Goal: Task Accomplishment & Management: Manage account settings

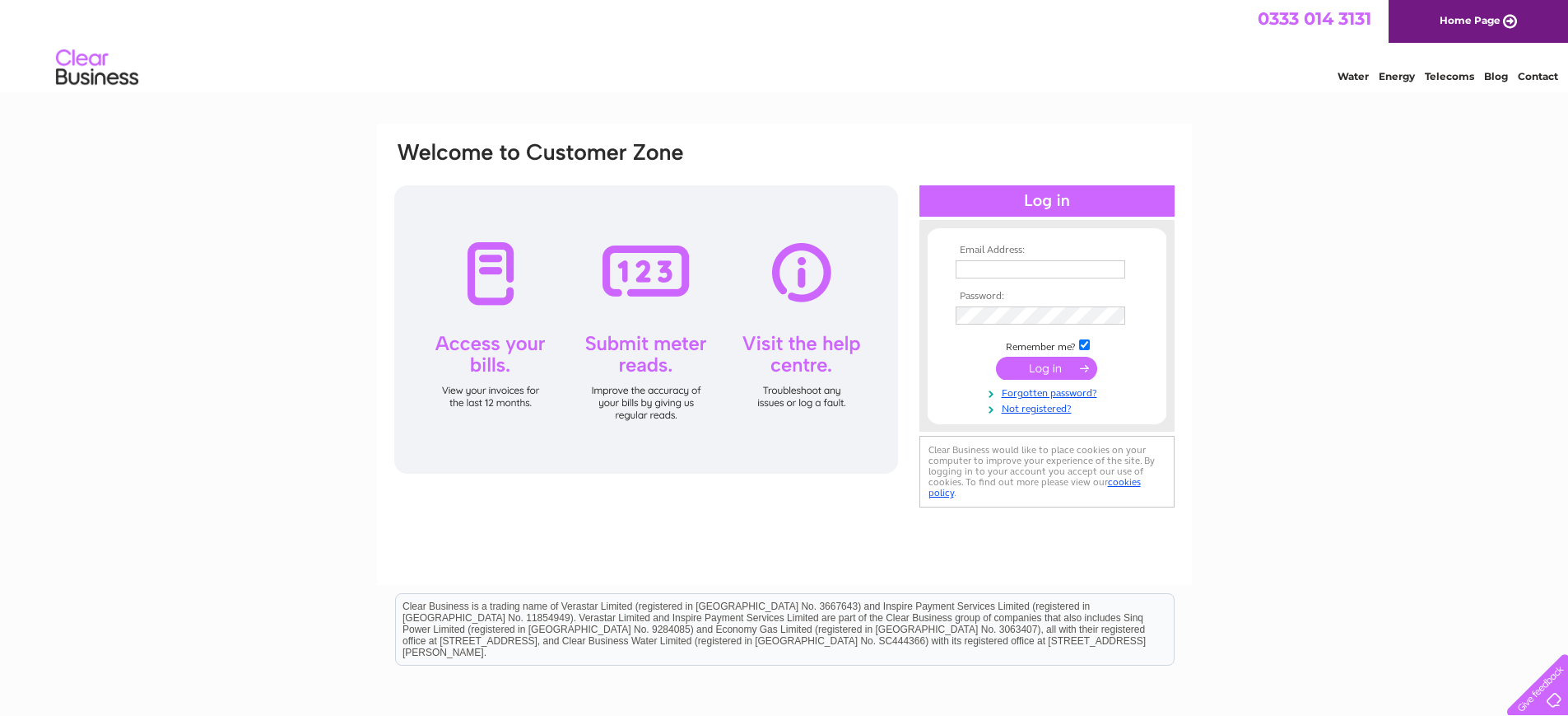
type input "[EMAIL_ADDRESS][DOMAIN_NAME]"
click at [1040, 364] on input "submit" at bounding box center [1046, 368] width 102 height 23
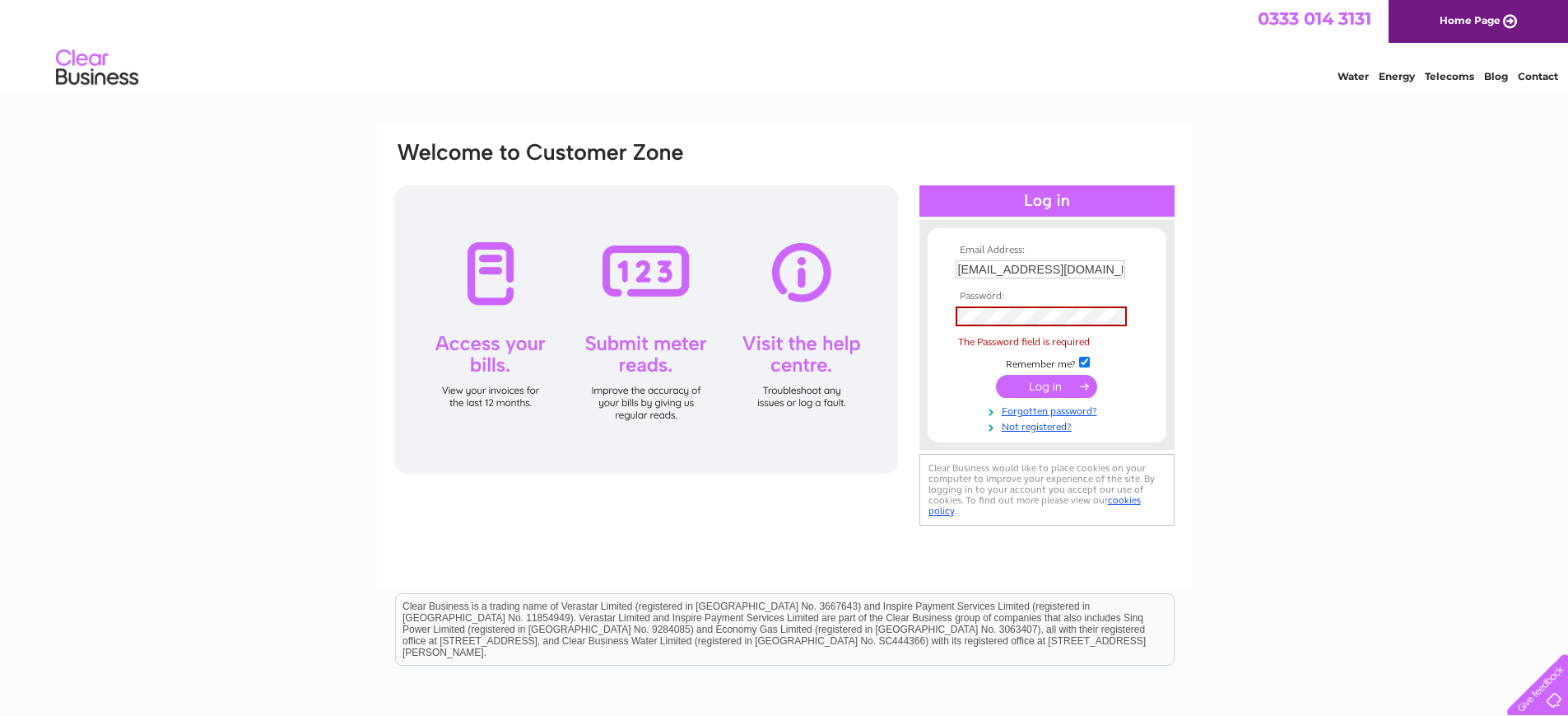
click at [641, 271] on div at bounding box center [647, 329] width 504 height 288
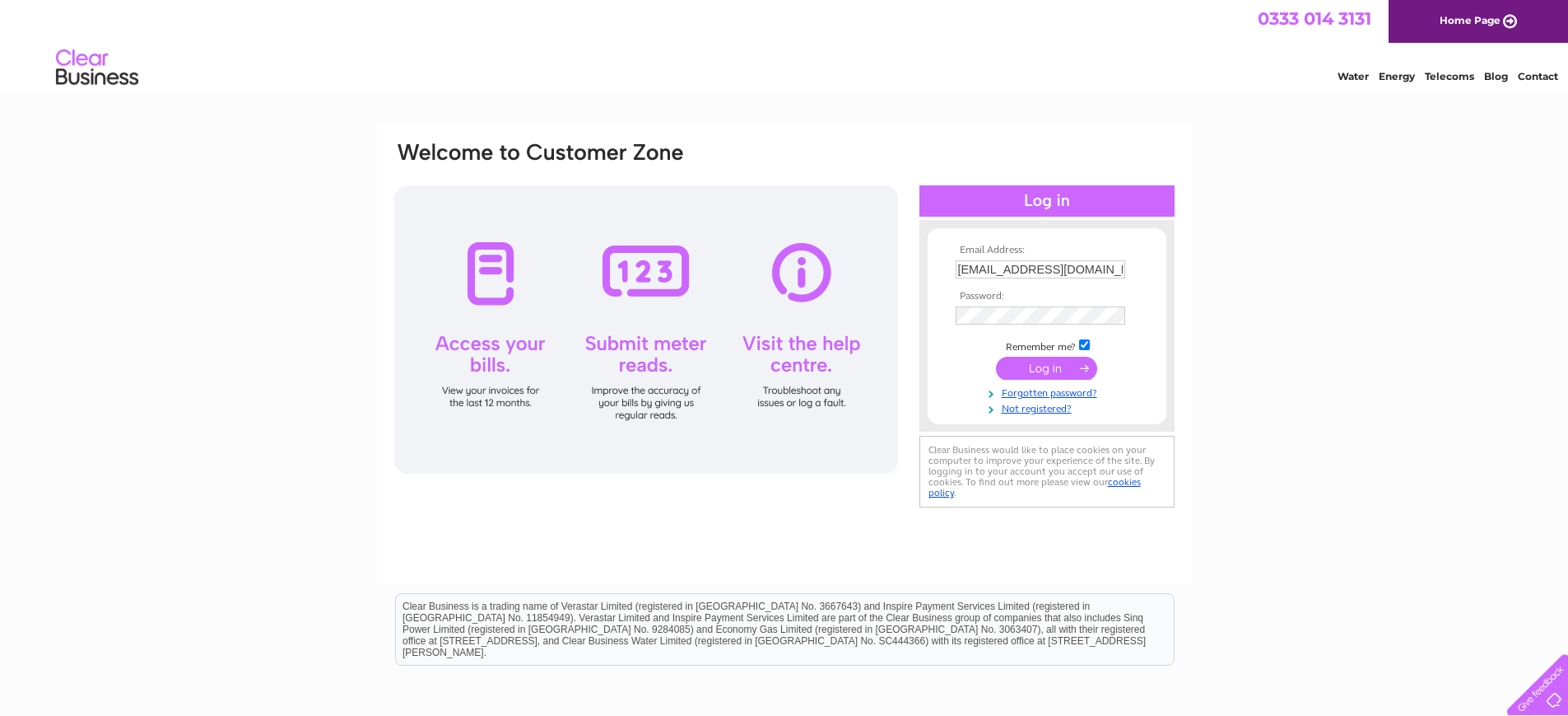
click at [1082, 362] on input "submit" at bounding box center [1046, 368] width 102 height 23
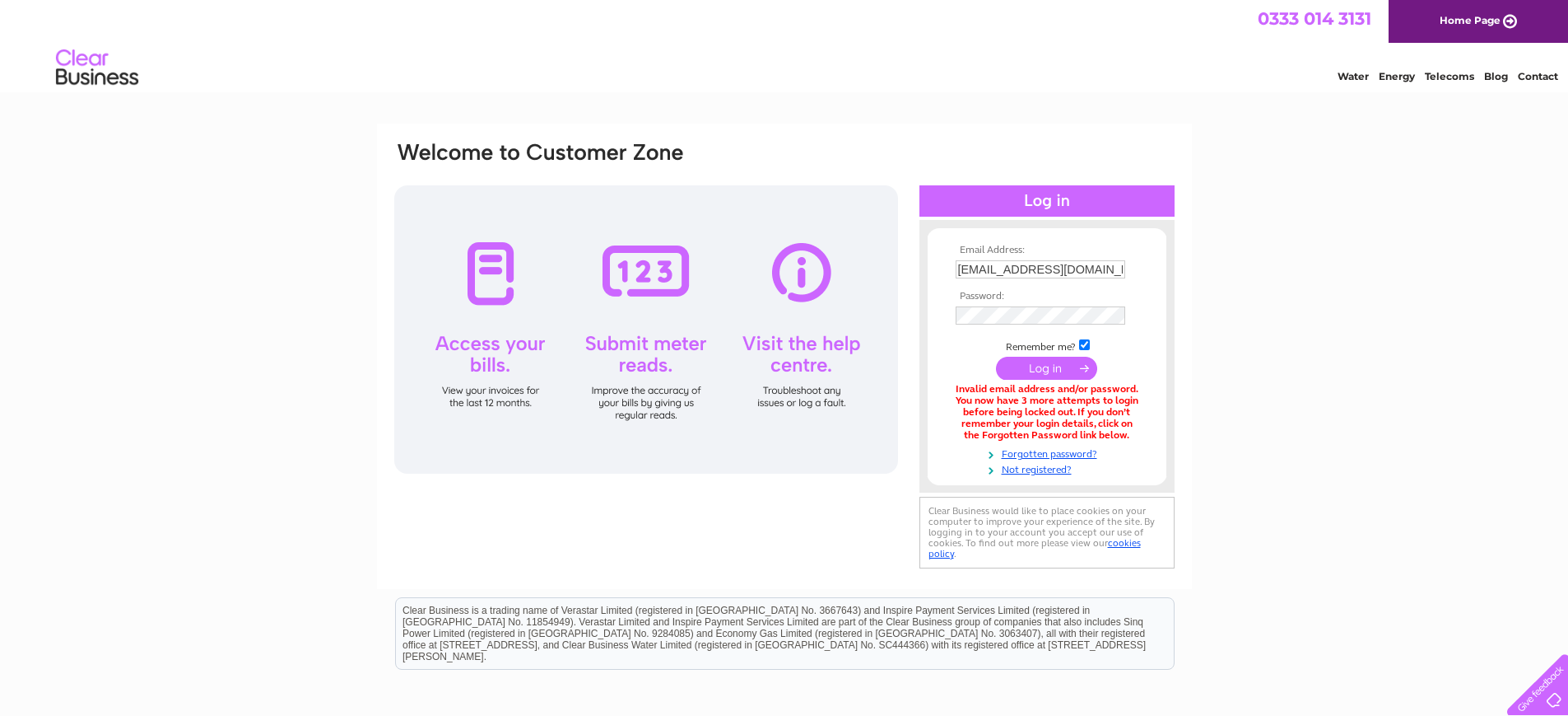
click at [1001, 370] on input "submit" at bounding box center [1046, 368] width 102 height 23
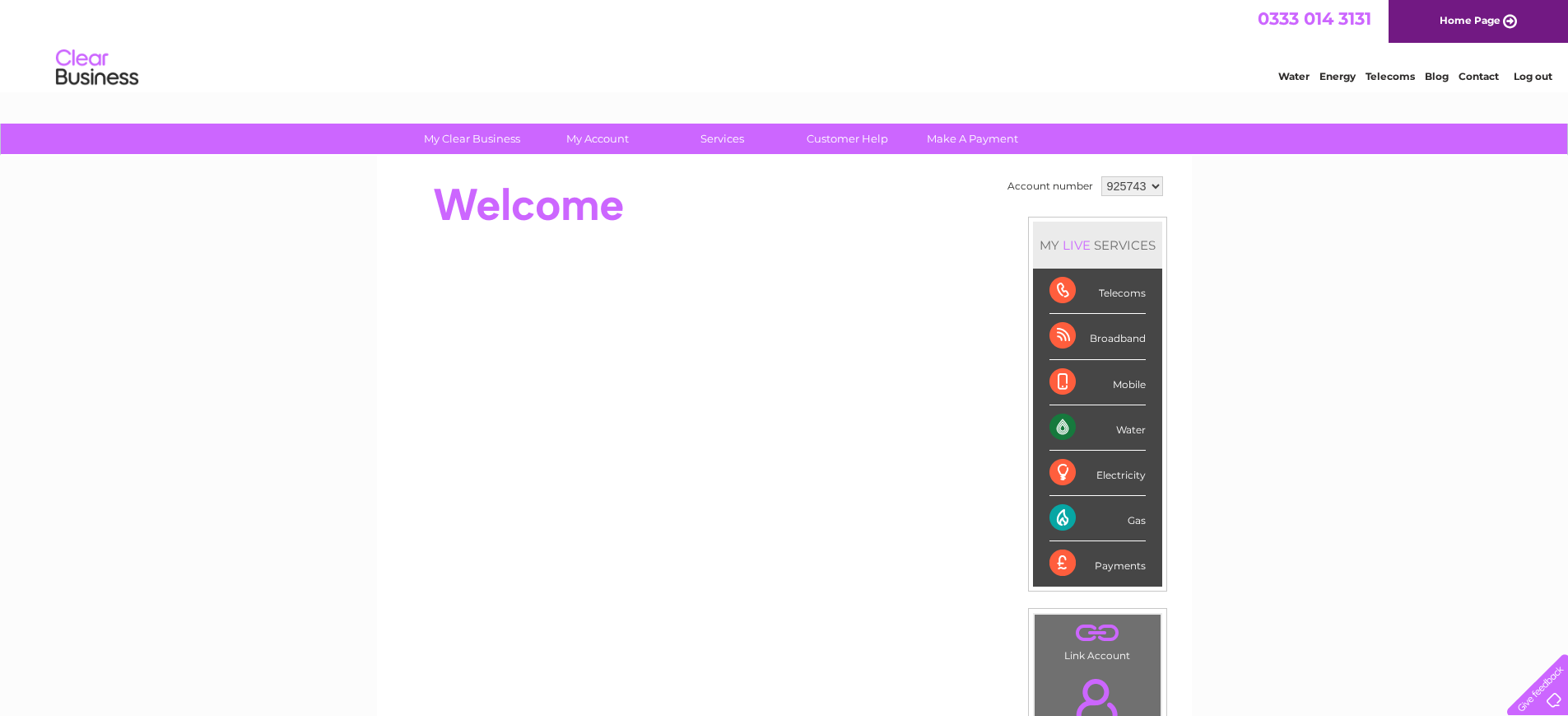
click at [1081, 467] on div "Electricity" at bounding box center [1098, 474] width 96 height 46
click at [1058, 467] on div "Electricity" at bounding box center [1098, 474] width 96 height 46
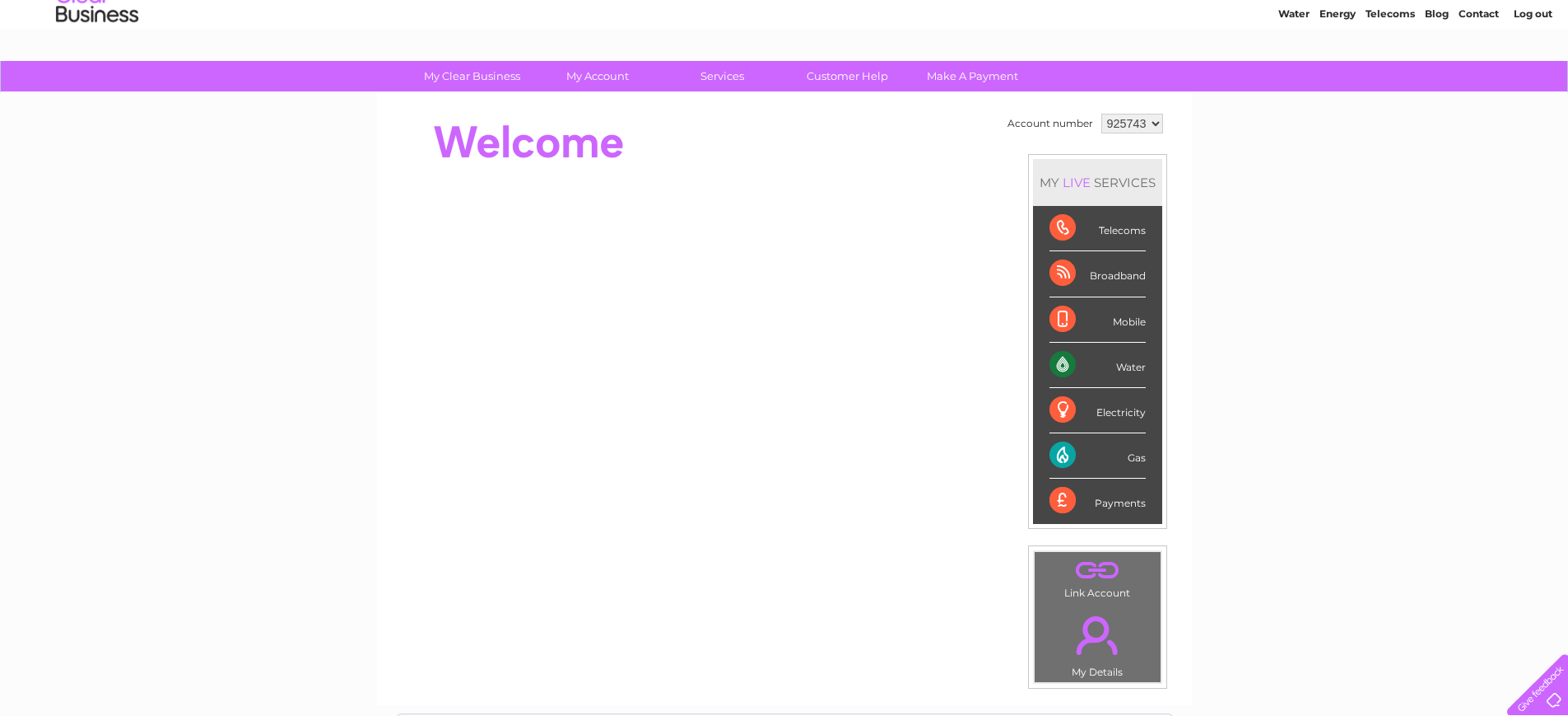
scroll to position [247, 0]
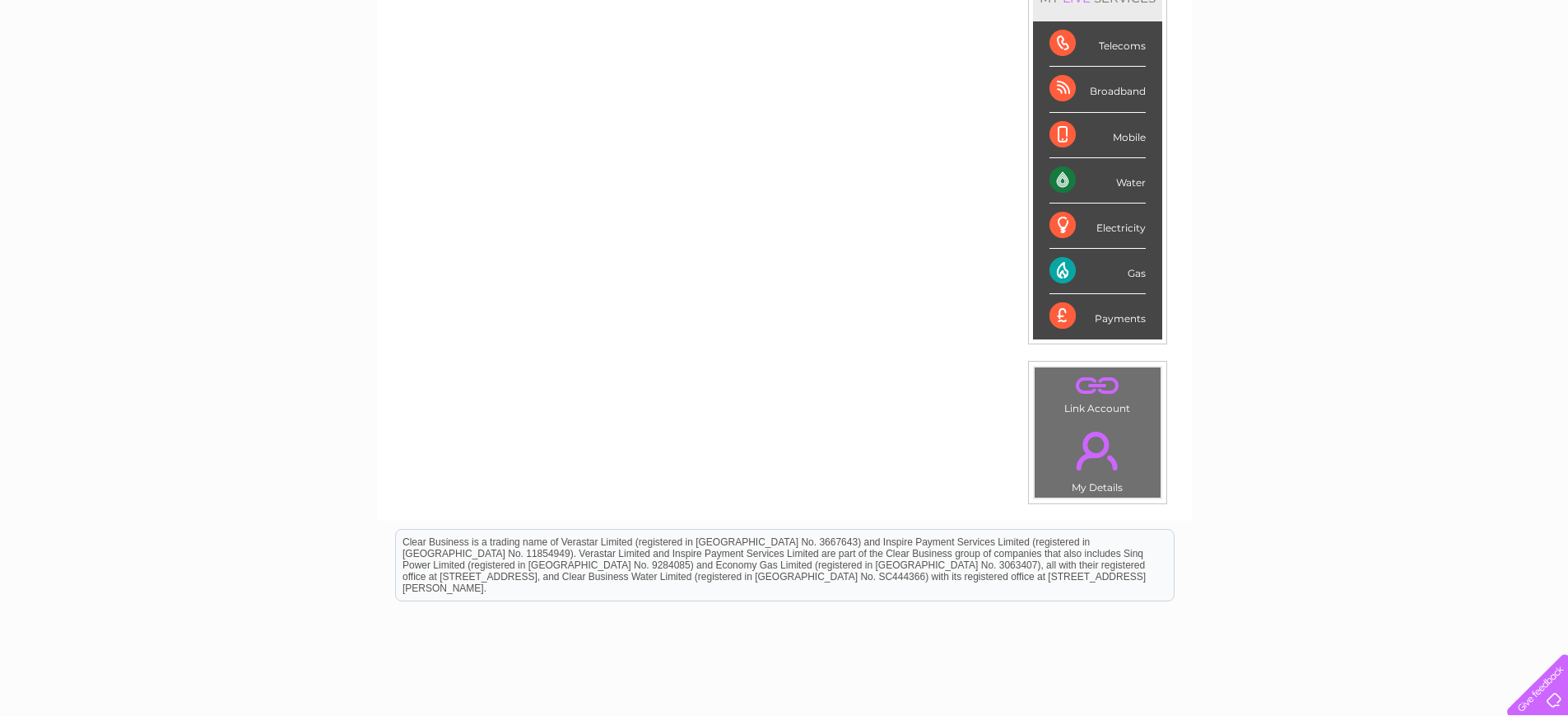
click at [1083, 221] on div "Electricity" at bounding box center [1098, 226] width 96 height 46
click at [1107, 227] on div "Electricity" at bounding box center [1098, 226] width 96 height 46
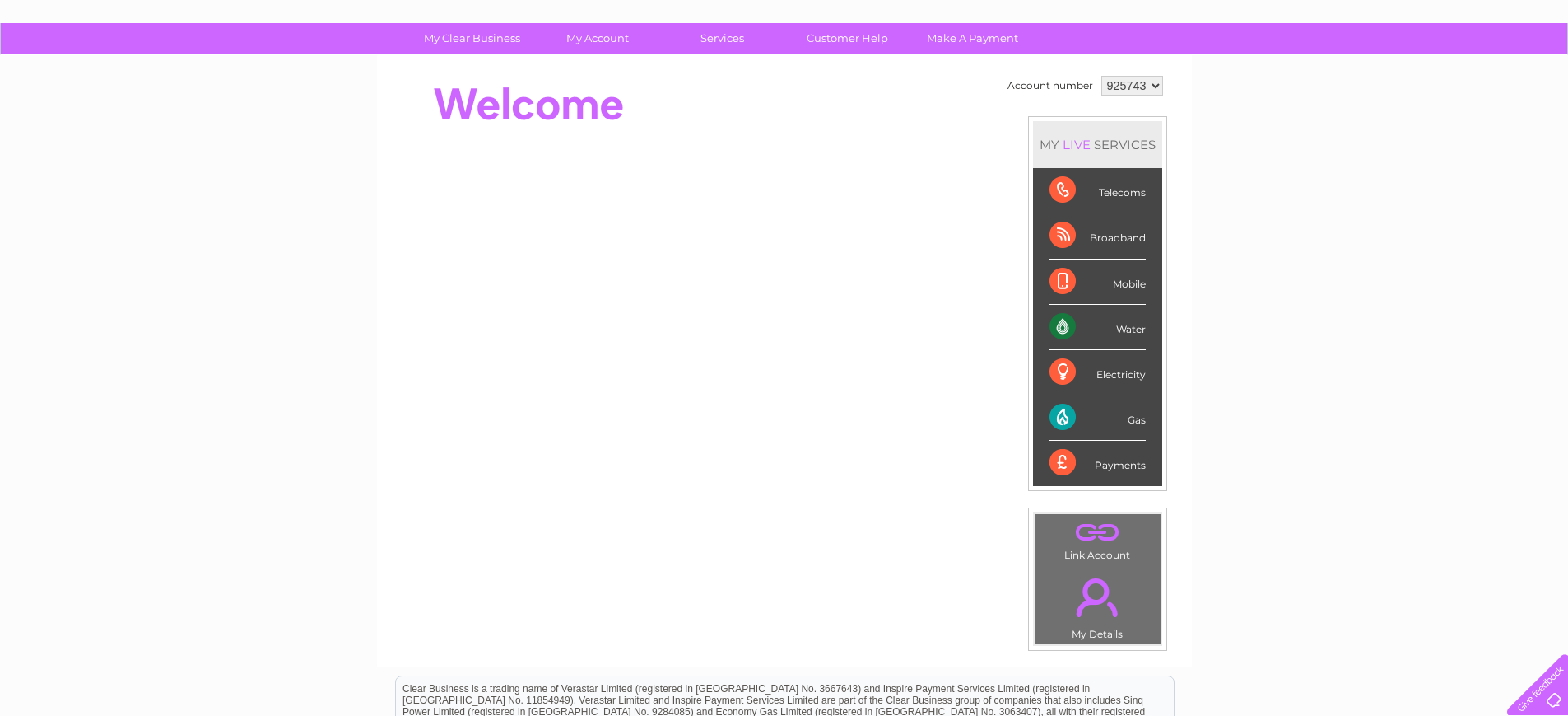
scroll to position [99, 0]
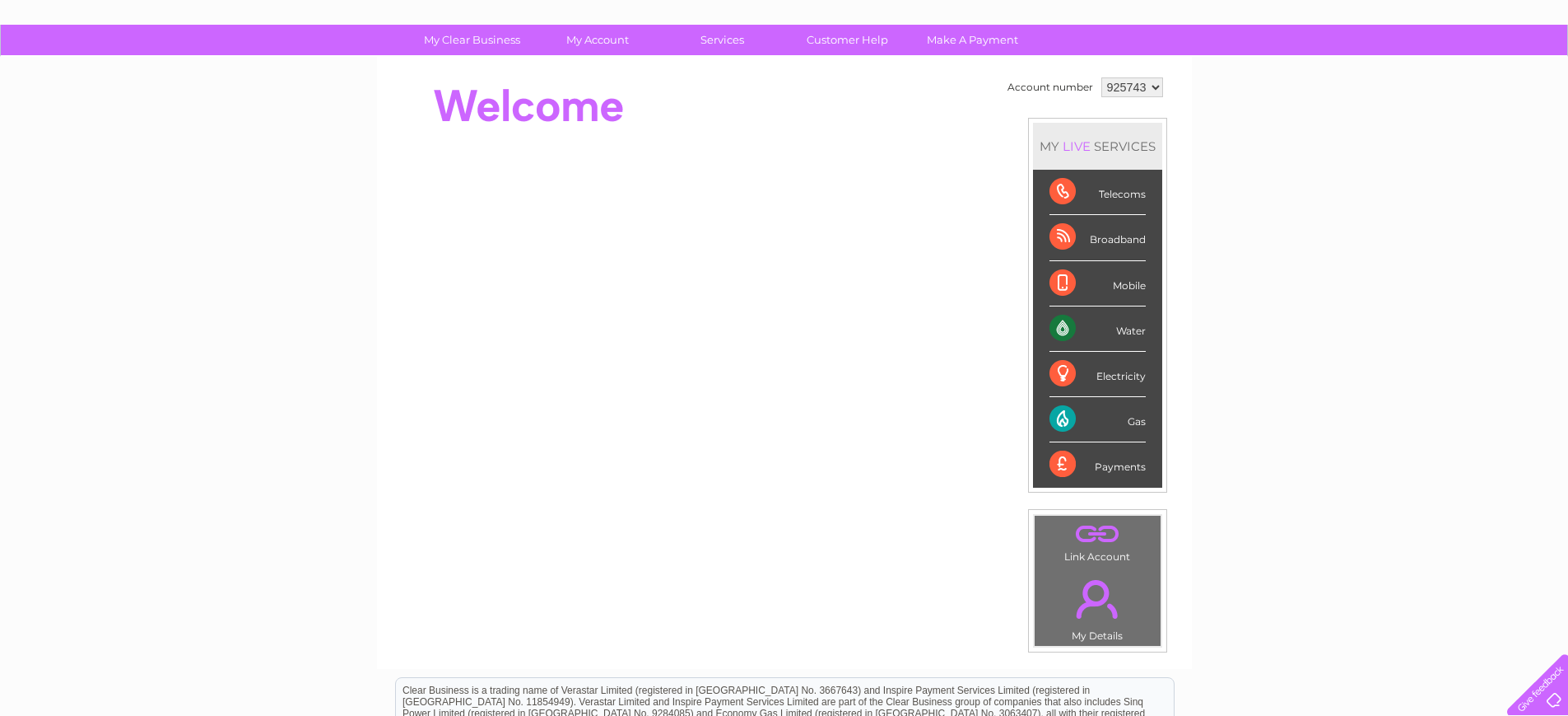
click at [1153, 83] on select "925743" at bounding box center [1132, 87] width 62 height 20
click at [1102, 77] on select "925743" at bounding box center [1132, 87] width 62 height 20
click at [1060, 372] on div "Electricity" at bounding box center [1098, 375] width 96 height 46
click at [1065, 462] on div "Payments" at bounding box center [1098, 464] width 96 height 45
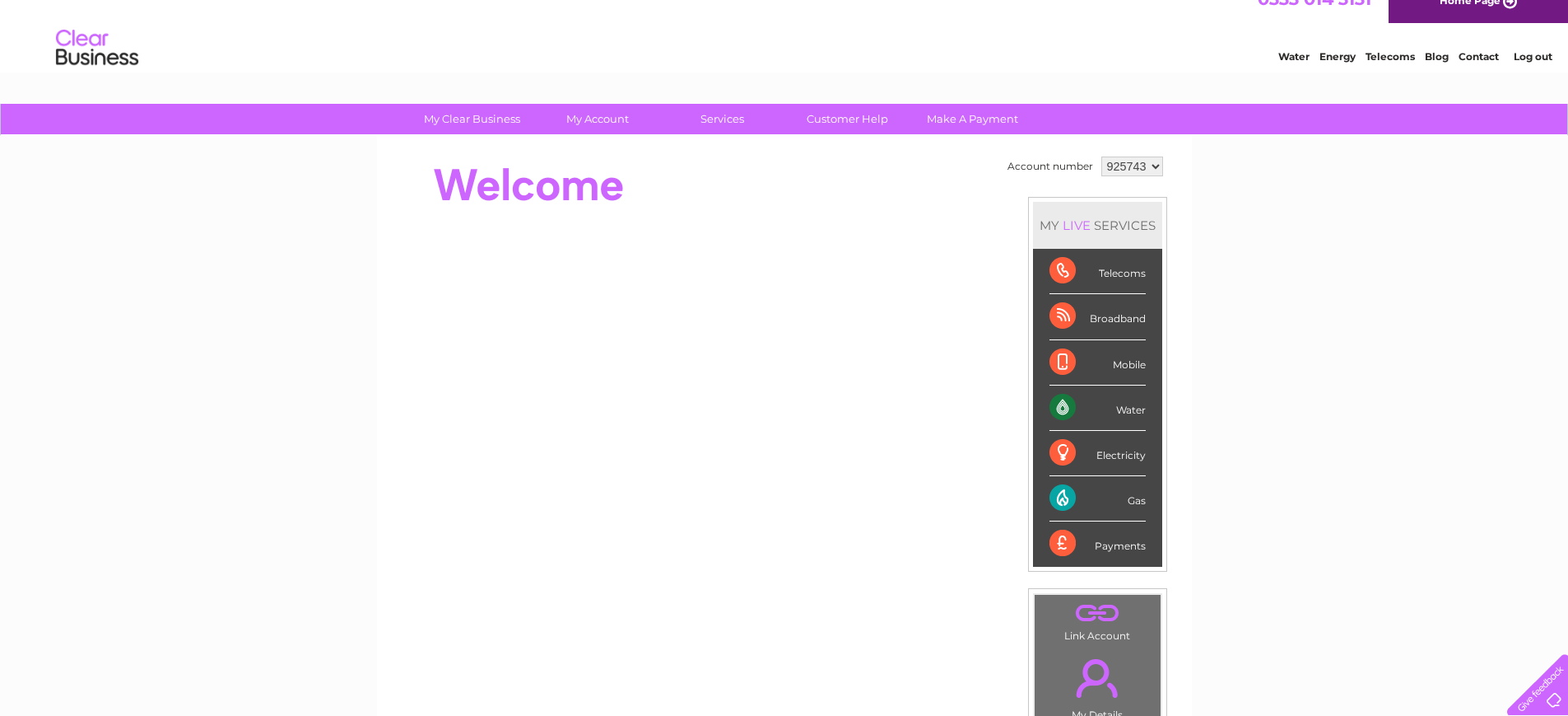
scroll to position [17, 0]
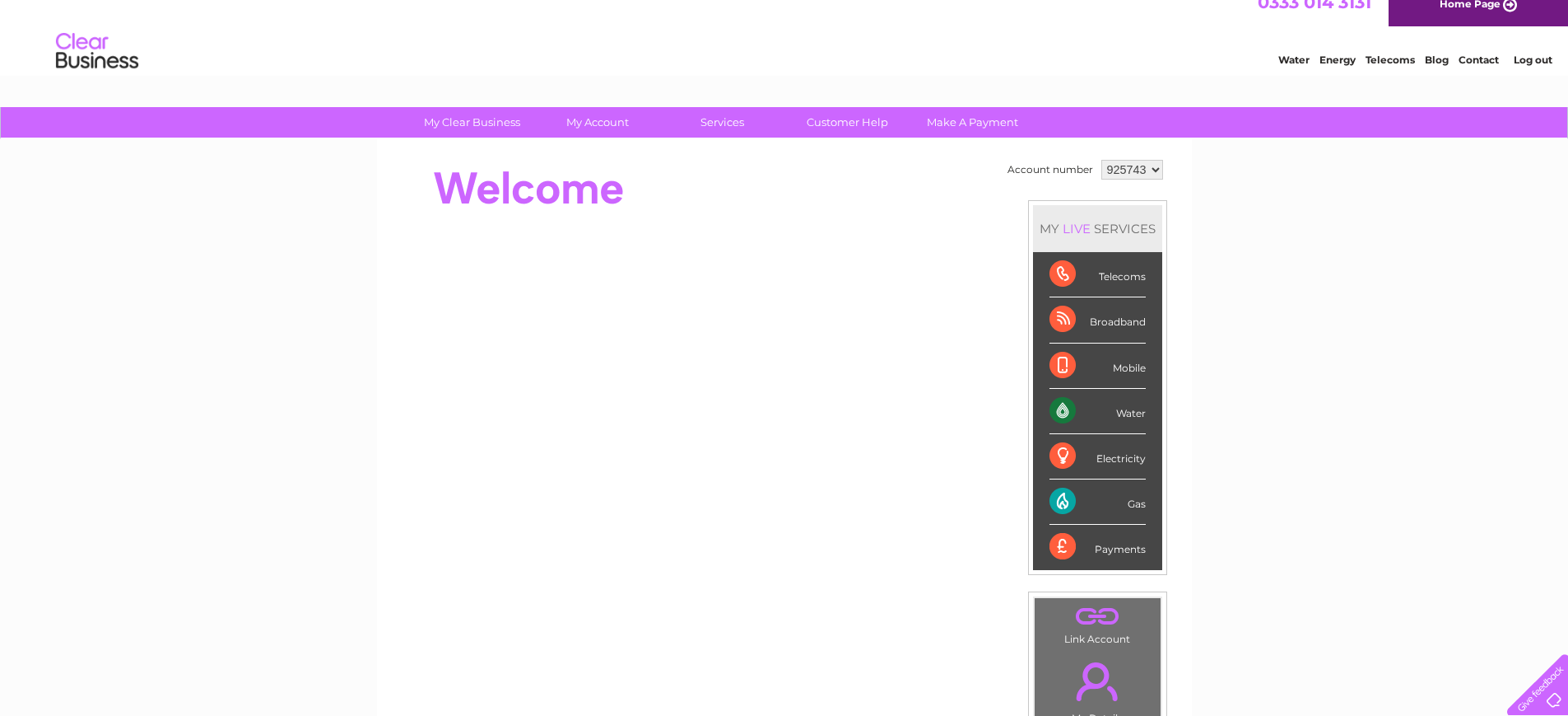
click at [1077, 453] on div "Electricity" at bounding box center [1098, 457] width 96 height 46
click at [1067, 453] on div "Electricity" at bounding box center [1098, 457] width 96 height 46
click at [1163, 467] on div "MY LIVE SERVICES Telecoms Broadband Mobile Water Electricity Gas Payments" at bounding box center [1097, 388] width 139 height 375
click at [1122, 469] on div "Electricity" at bounding box center [1098, 457] width 96 height 46
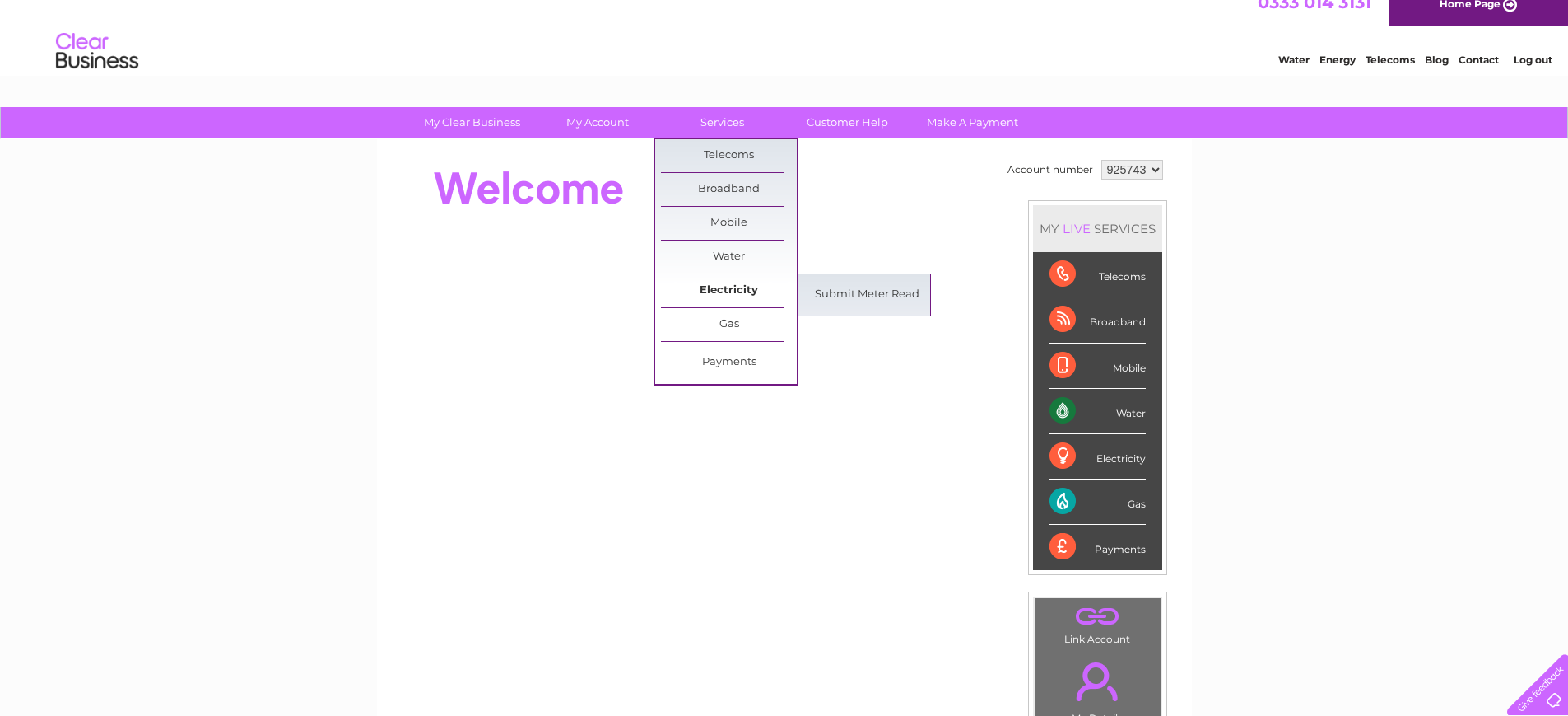
click at [725, 285] on link "Electricity" at bounding box center [729, 291] width 136 height 33
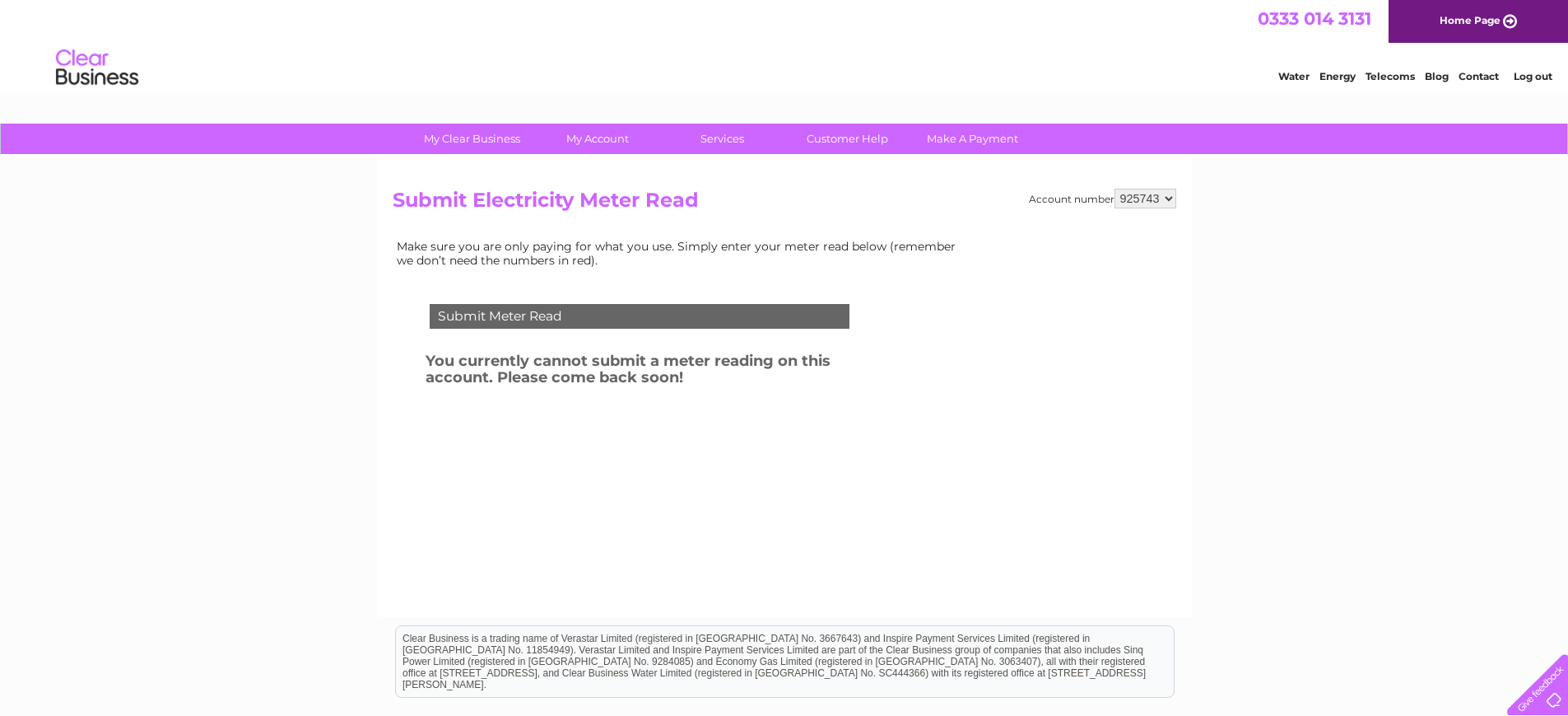
click at [1171, 198] on select "925743" at bounding box center [1145, 198] width 62 height 20
click at [1274, 291] on div "My Clear Business Login Details My Details My Preferences Link Account My Accou…" at bounding box center [784, 510] width 1568 height 775
